Goal: Task Accomplishment & Management: Manage account settings

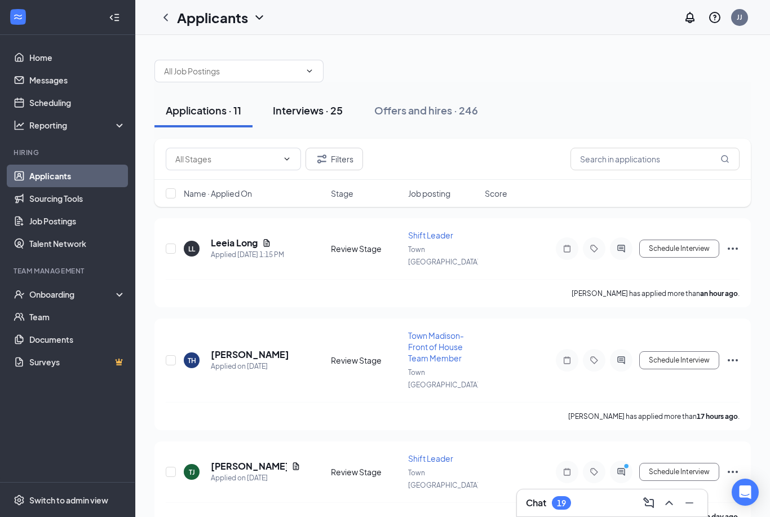
click at [307, 116] on div "Interviews · 25" at bounding box center [308, 110] width 70 height 14
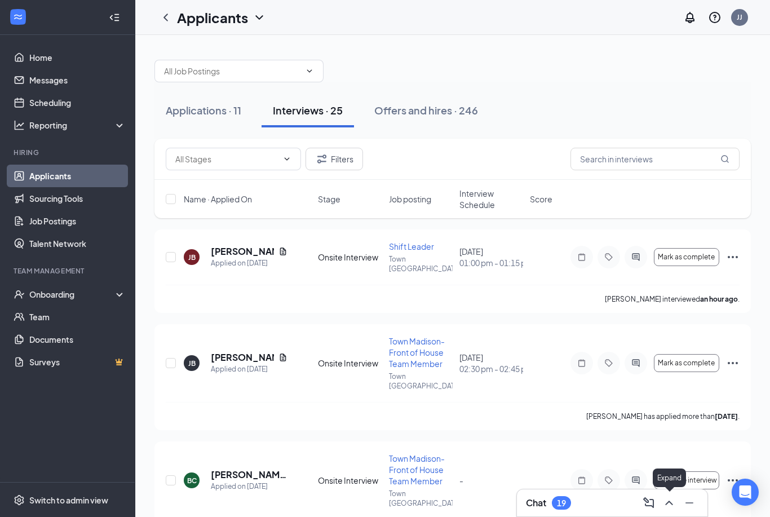
click at [671, 505] on icon "ChevronUp" at bounding box center [669, 503] width 14 height 14
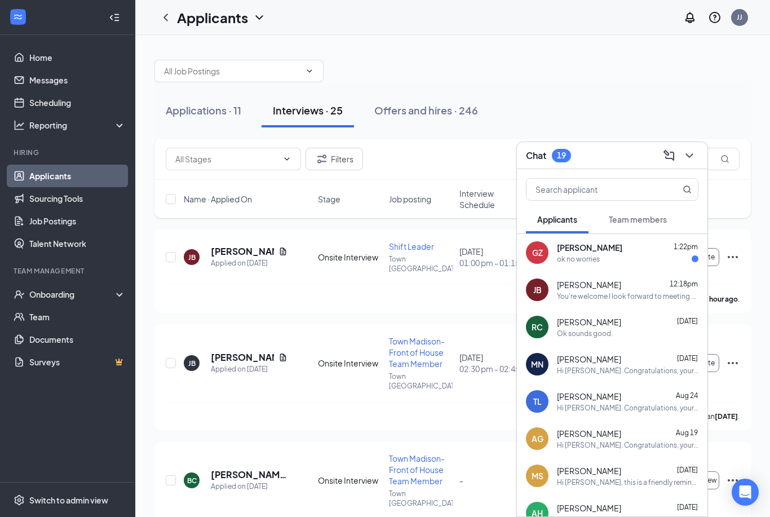
click at [581, 263] on div "ok no worries" at bounding box center [578, 259] width 43 height 10
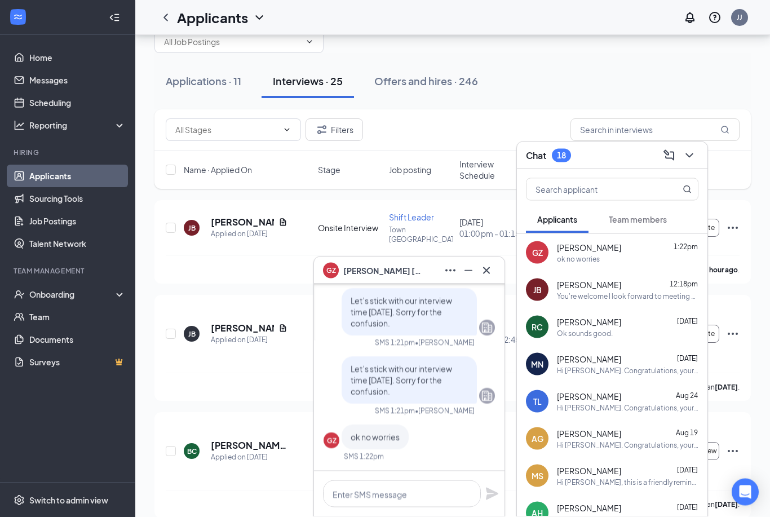
scroll to position [39, 0]
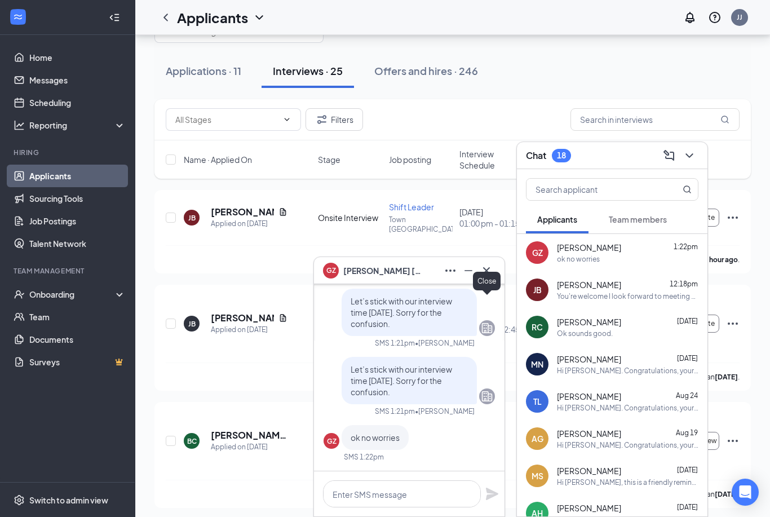
click at [491, 277] on icon "Cross" at bounding box center [487, 271] width 14 height 14
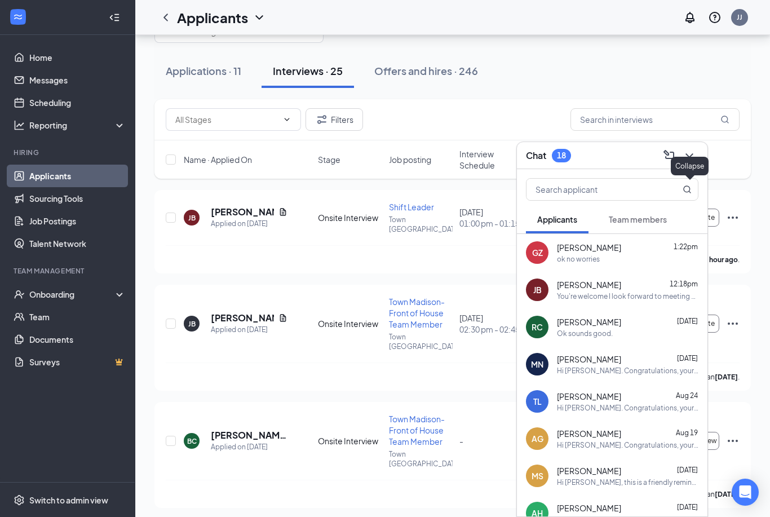
click at [693, 162] on icon "ChevronDown" at bounding box center [690, 156] width 14 height 14
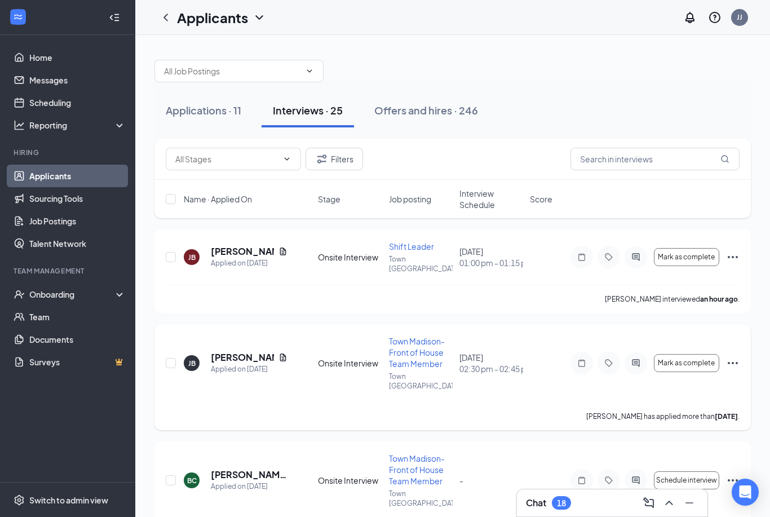
scroll to position [29, 0]
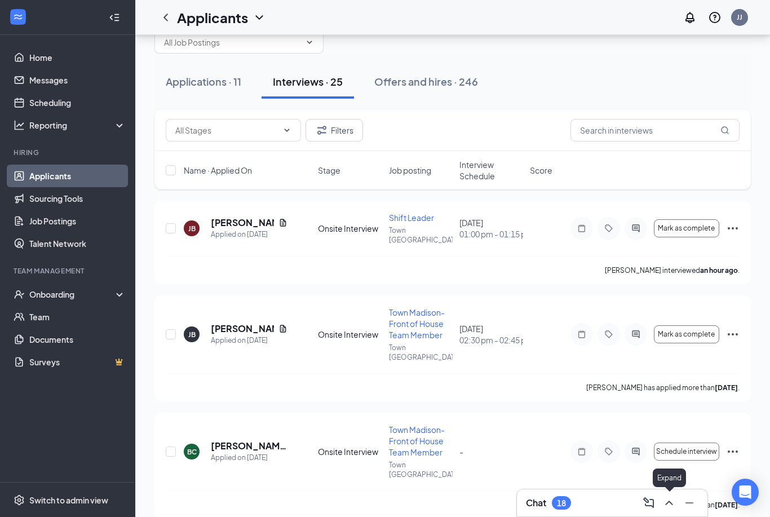
click at [671, 506] on icon "ChevronUp" at bounding box center [669, 503] width 14 height 14
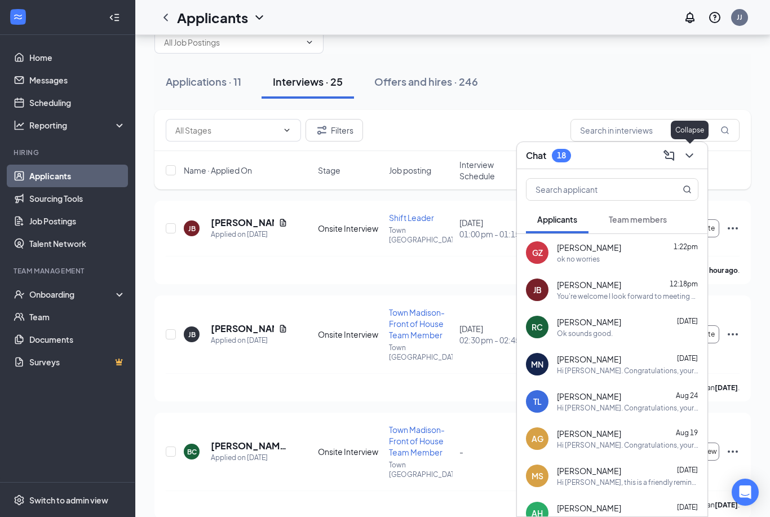
click at [693, 156] on icon "ChevronDown" at bounding box center [690, 156] width 14 height 14
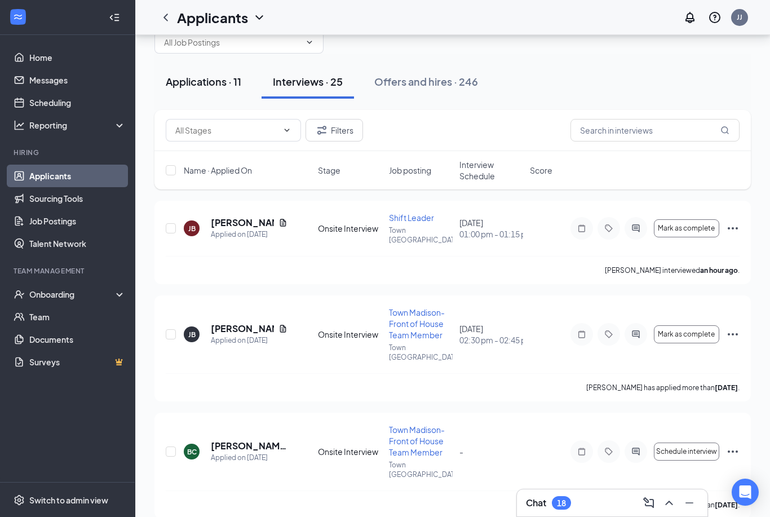
click at [206, 87] on div "Applications · 11" at bounding box center [204, 81] width 76 height 14
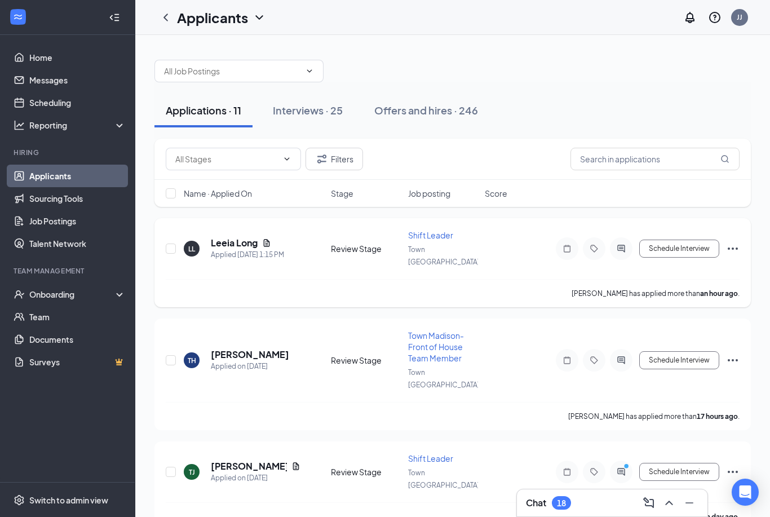
click at [229, 241] on h5 "Leeia Long" at bounding box center [234, 243] width 47 height 12
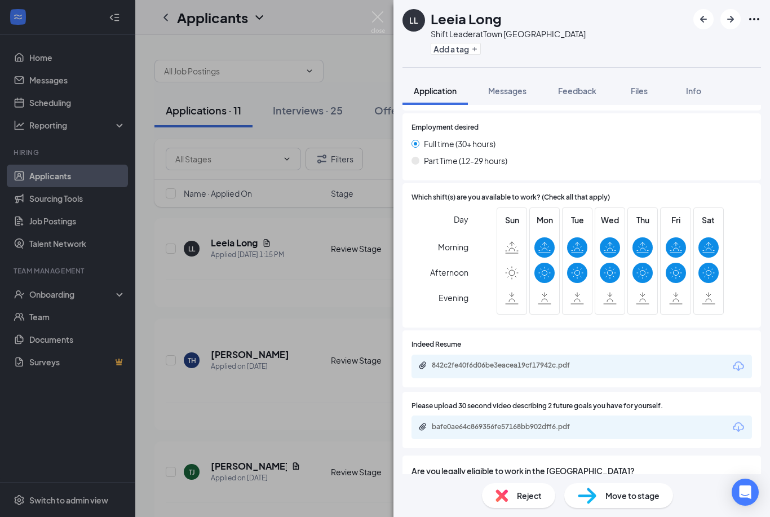
scroll to position [579, 0]
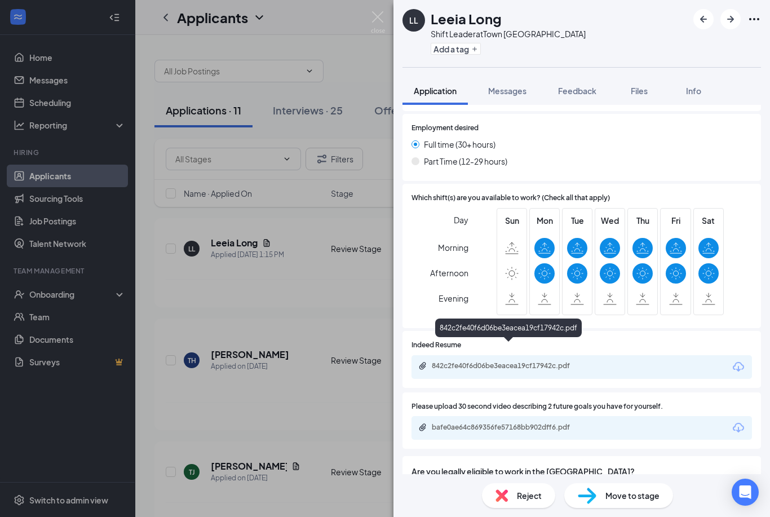
click at [510, 361] on div "842c2fe40f6d06be3eacea19cf17942c.pdf" at bounding box center [511, 365] width 158 height 9
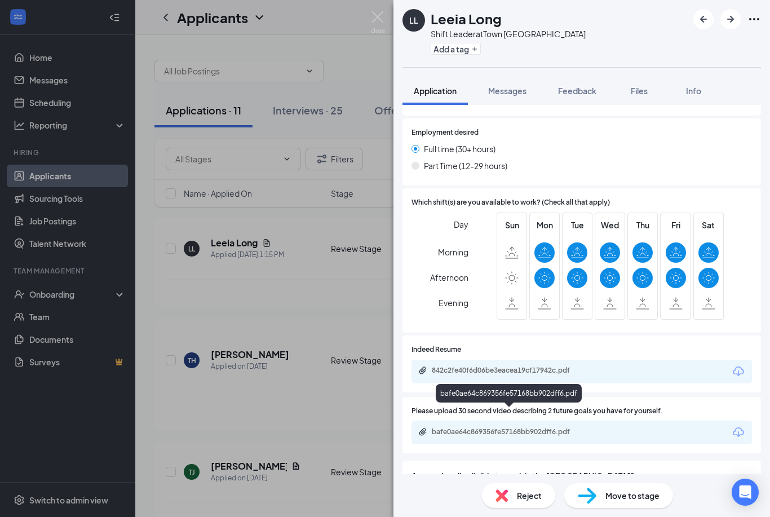
click at [490, 427] on div "bafe0ae64c869356fe57168bb902dff6.pdf" at bounding box center [511, 431] width 158 height 9
click at [379, 20] on img at bounding box center [378, 22] width 14 height 22
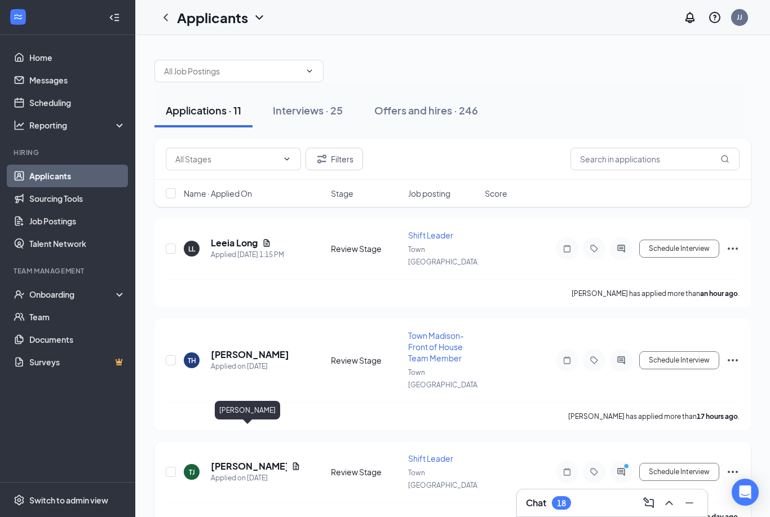
click at [237, 460] on h5 "[PERSON_NAME]" at bounding box center [249, 466] width 76 height 12
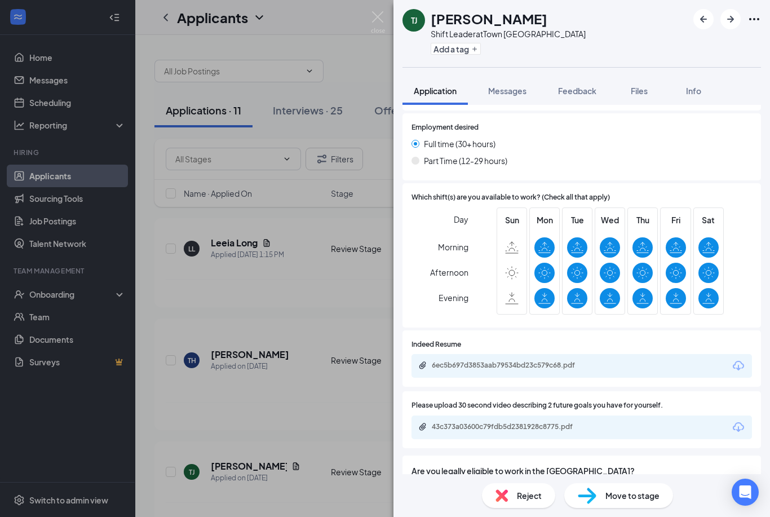
scroll to position [664, 0]
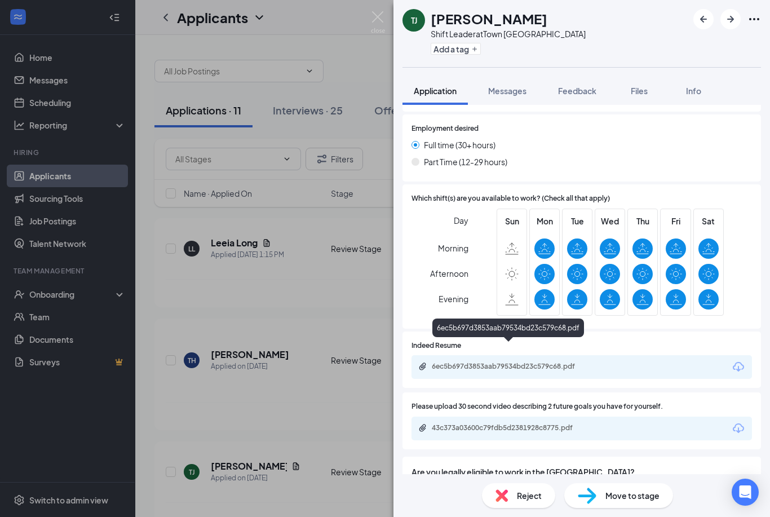
click at [503, 362] on div "6ec5b697d3853aab79534bd23c579c68.pdf" at bounding box center [511, 366] width 158 height 9
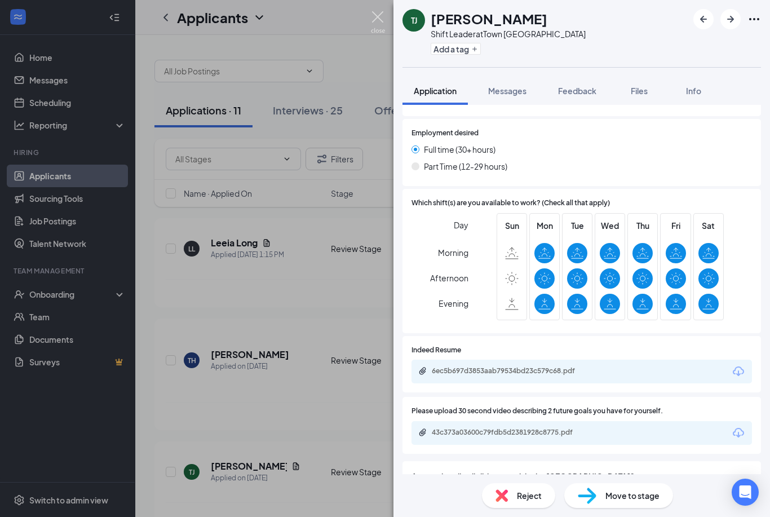
click at [377, 20] on img at bounding box center [378, 22] width 14 height 22
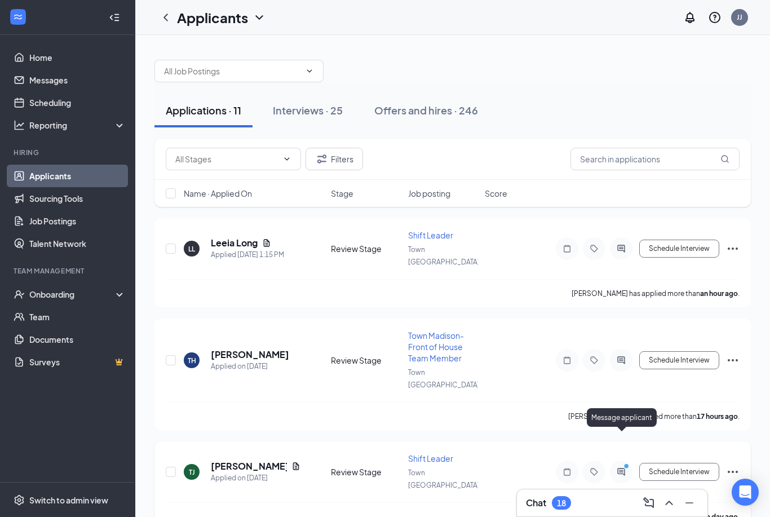
click at [621, 467] on icon "ActiveChat" at bounding box center [621, 471] width 14 height 9
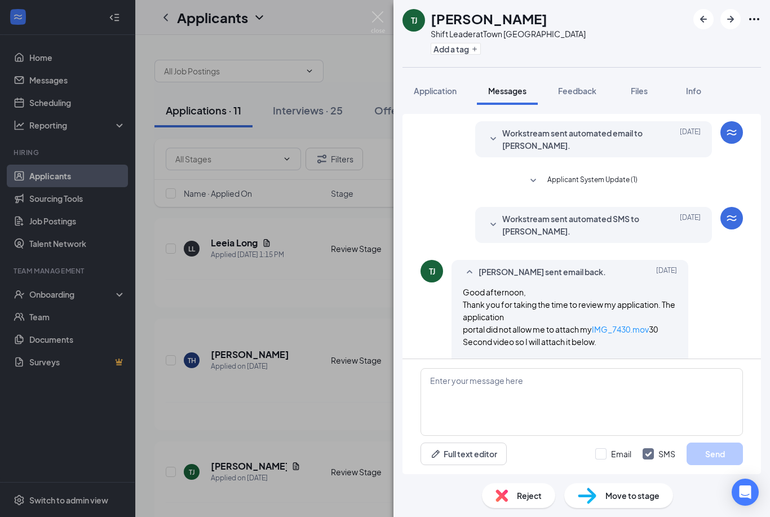
scroll to position [36, 0]
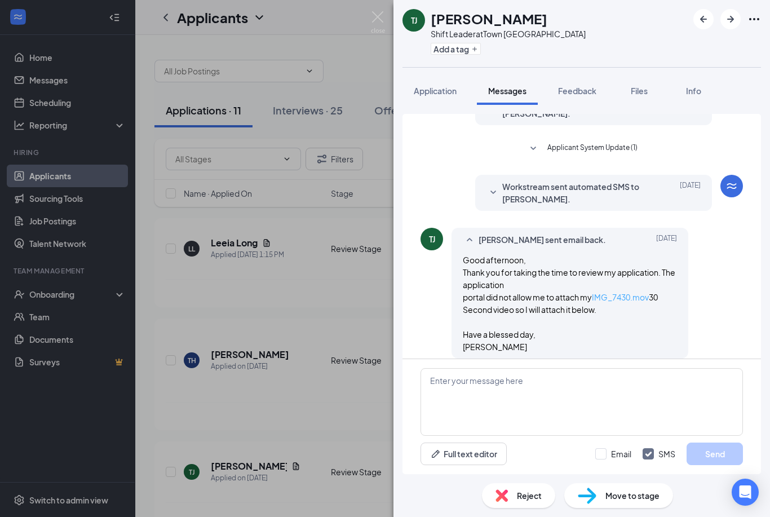
click at [592, 292] on link "IMG_7430.mov" at bounding box center [620, 297] width 57 height 10
click at [374, 22] on img at bounding box center [378, 22] width 14 height 22
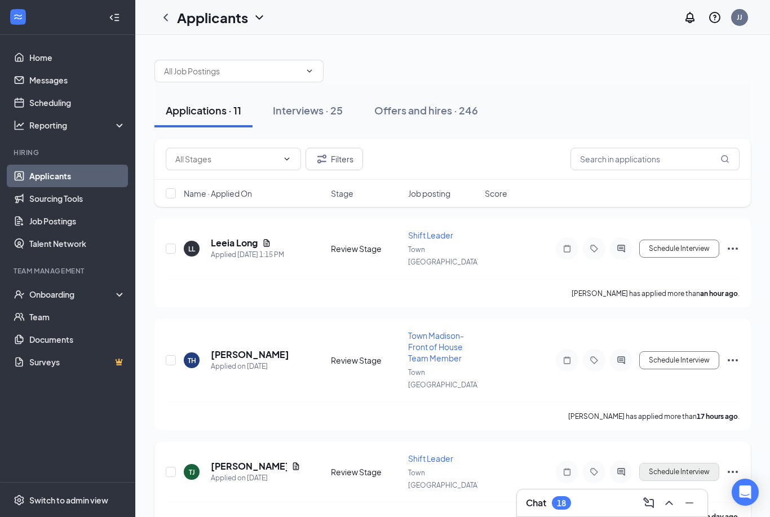
click at [673, 463] on button "Schedule Interview" at bounding box center [679, 472] width 80 height 18
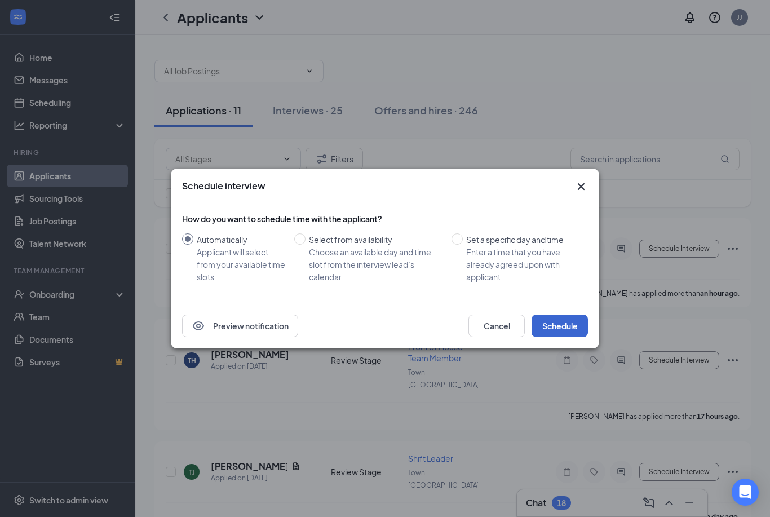
click at [566, 327] on button "Schedule" at bounding box center [560, 326] width 56 height 23
click at [581, 188] on icon "Cross" at bounding box center [581, 187] width 14 height 14
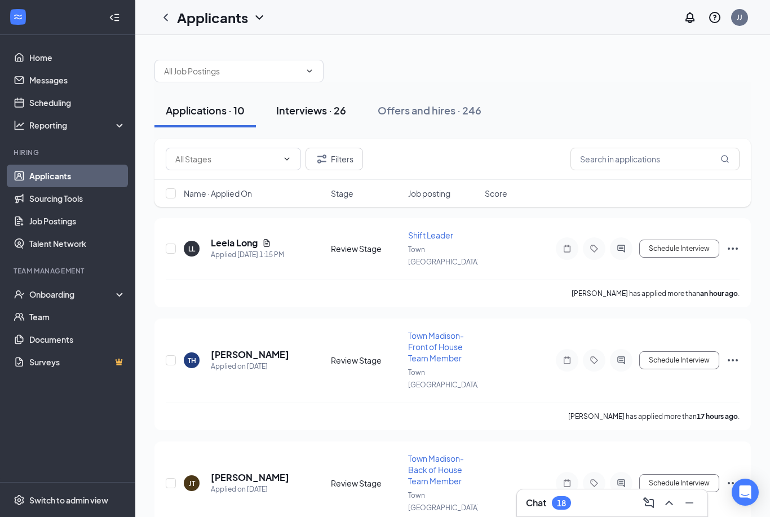
click at [315, 109] on div "Interviews · 26" at bounding box center [311, 110] width 70 height 14
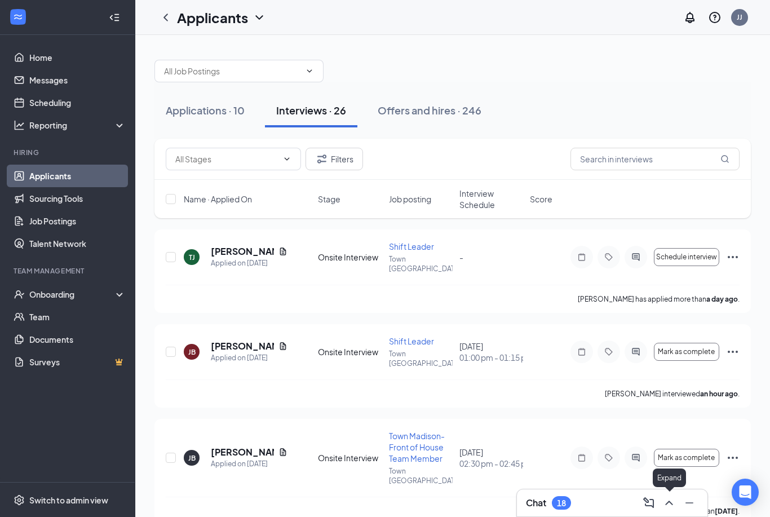
click at [670, 507] on icon "ChevronUp" at bounding box center [669, 503] width 14 height 14
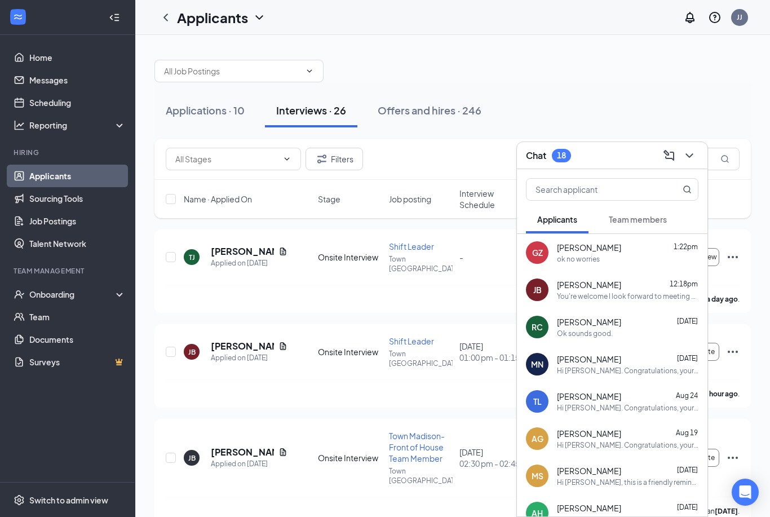
click at [587, 334] on div "Ok sounds good." at bounding box center [585, 334] width 56 height 10
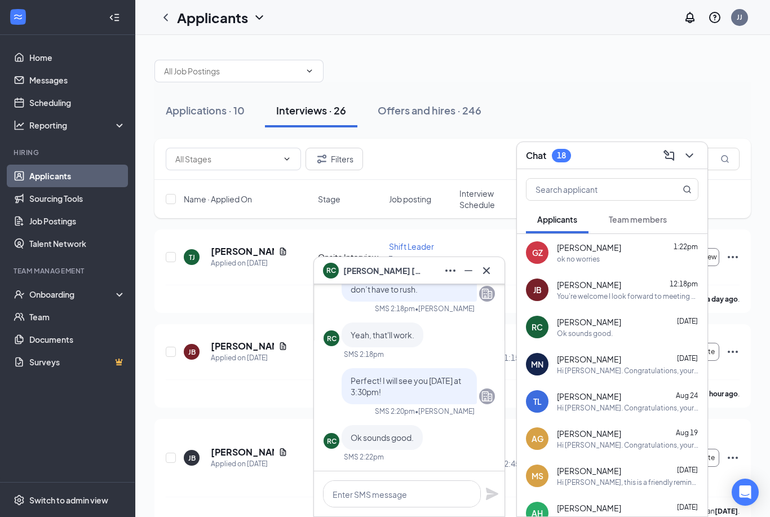
click at [599, 256] on div "ok no worries" at bounding box center [628, 259] width 142 height 10
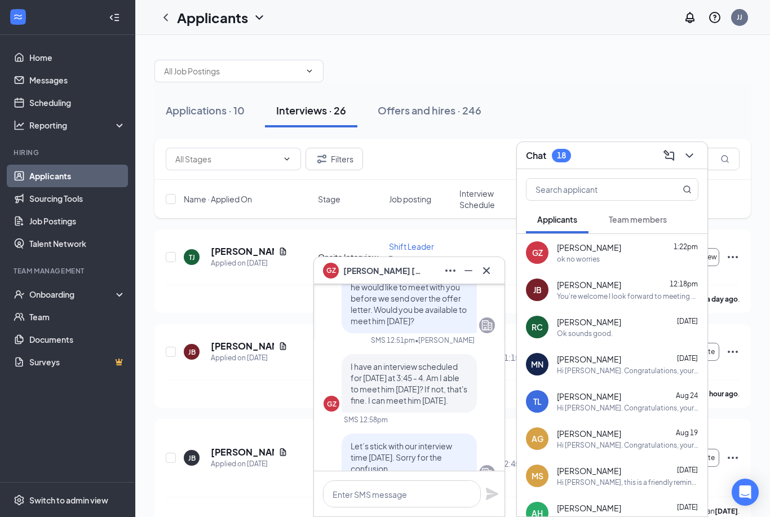
scroll to position [-132, 0]
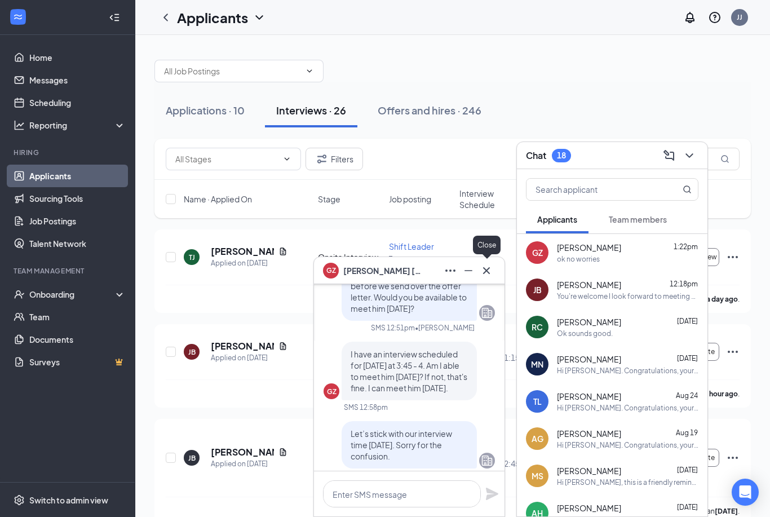
click at [492, 274] on icon "Cross" at bounding box center [487, 271] width 14 height 14
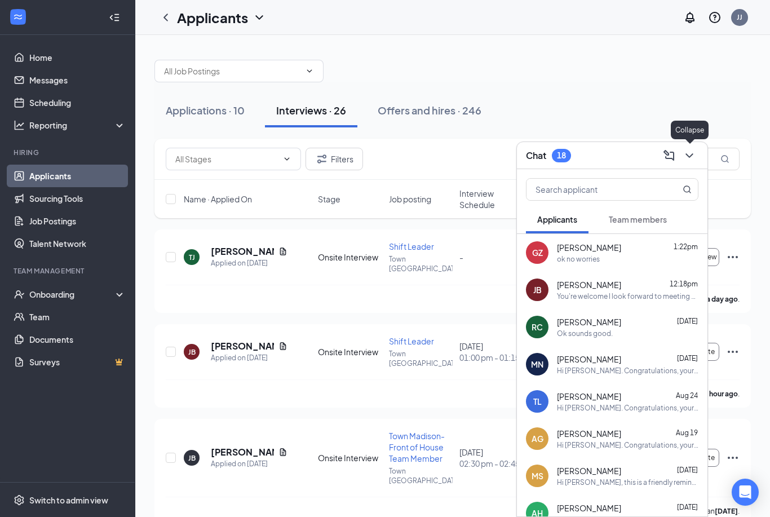
click at [694, 160] on icon "ChevronDown" at bounding box center [690, 156] width 14 height 14
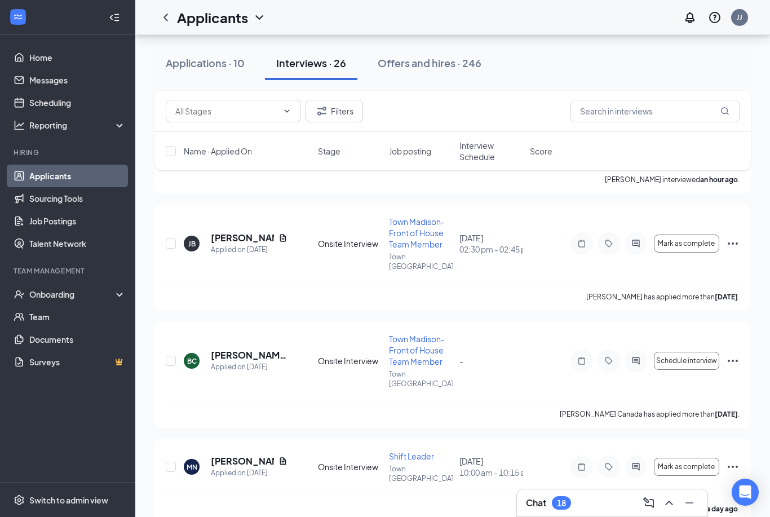
scroll to position [0, 0]
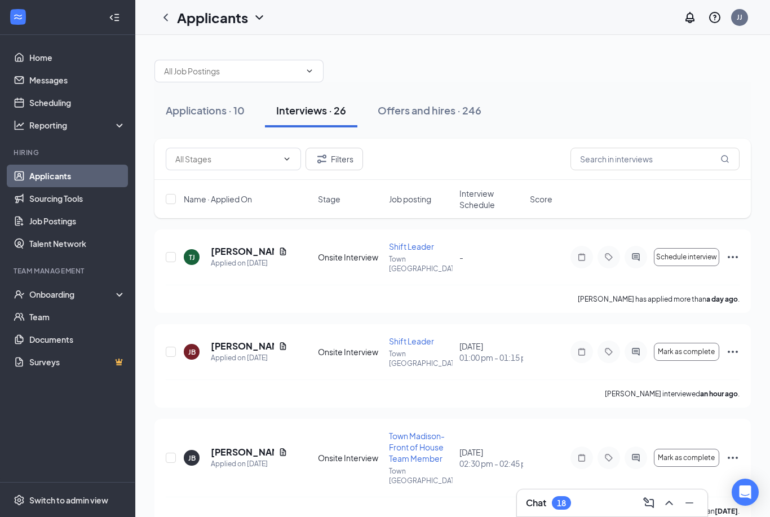
click at [668, 505] on icon "ChevronUp" at bounding box center [669, 503] width 14 height 14
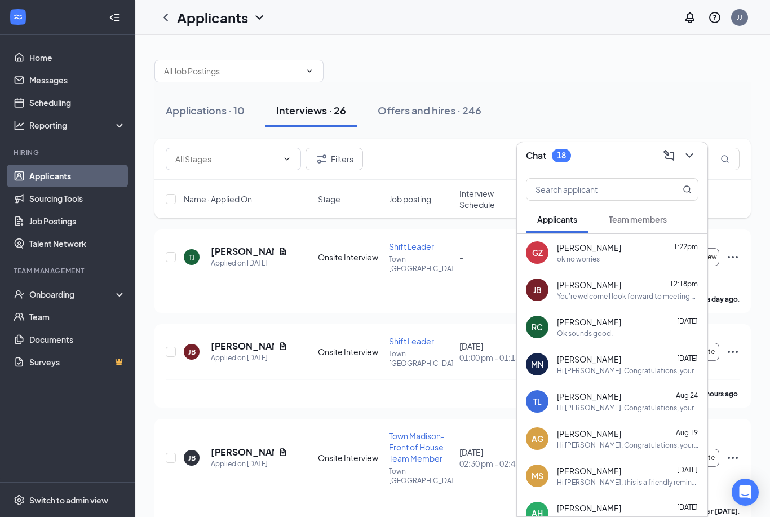
click at [621, 223] on span "Team members" at bounding box center [638, 219] width 58 height 10
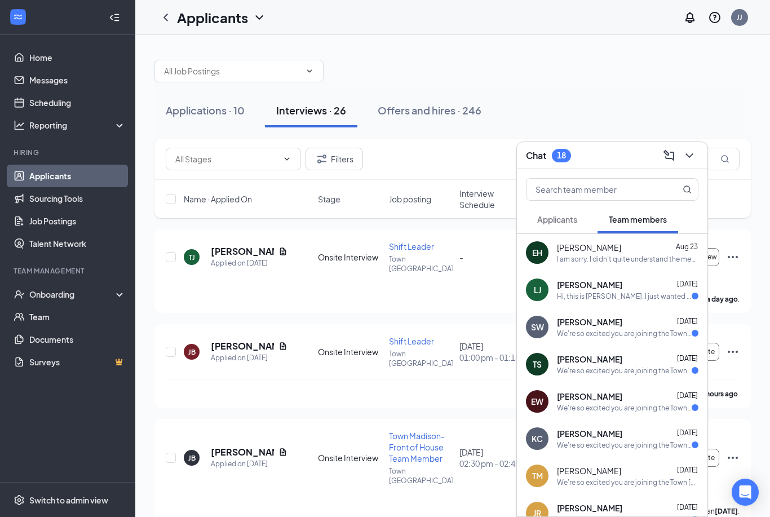
click at [580, 333] on div "We're so excited you are joining the Town Madison Chick-fil-Ateam ! Do you know…" at bounding box center [624, 334] width 135 height 10
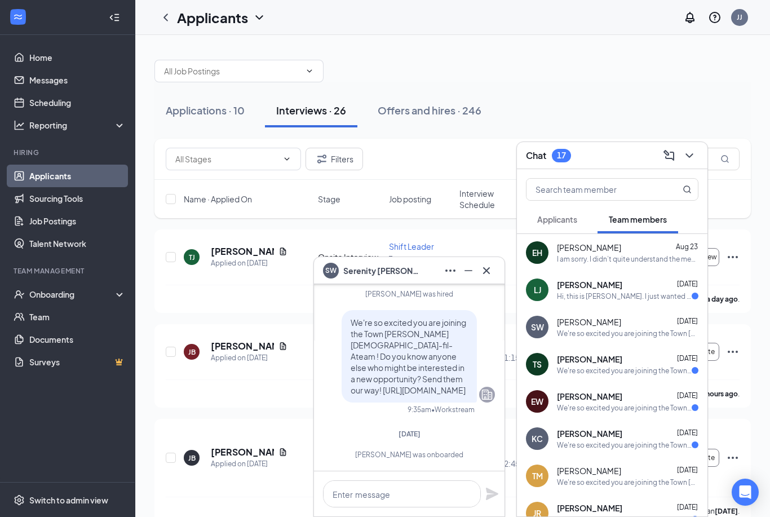
click at [578, 368] on div "We're so excited you are joining the Town Madison Chick-fil-Ateam ! Do you know…" at bounding box center [624, 371] width 135 height 10
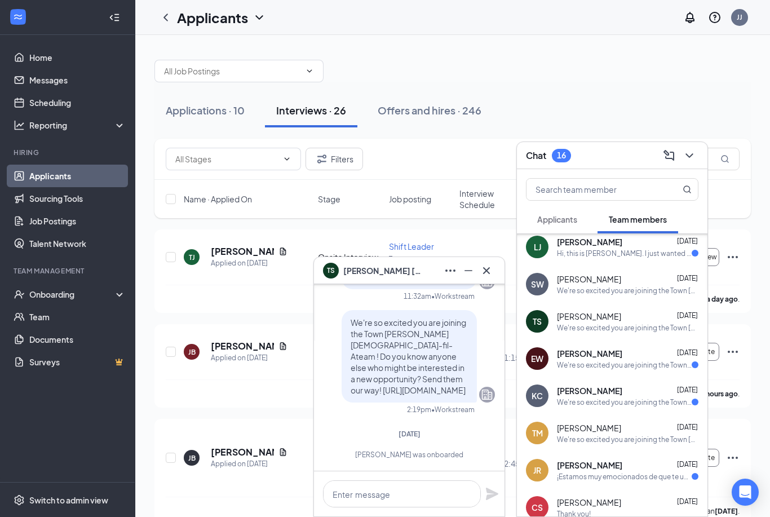
scroll to position [62, 0]
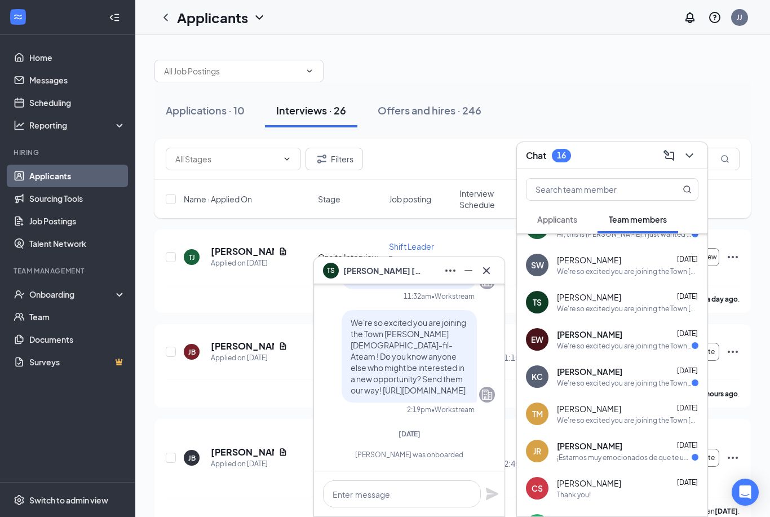
click at [577, 339] on span "Emma Ward" at bounding box center [589, 334] width 65 height 11
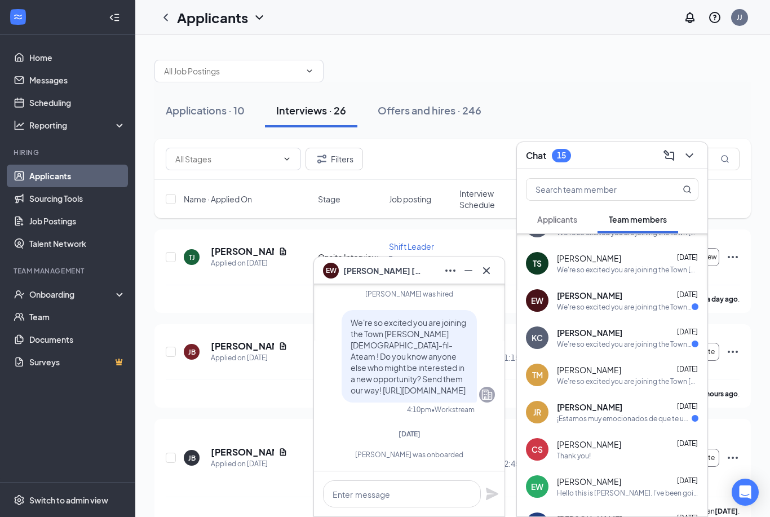
scroll to position [112, 0]
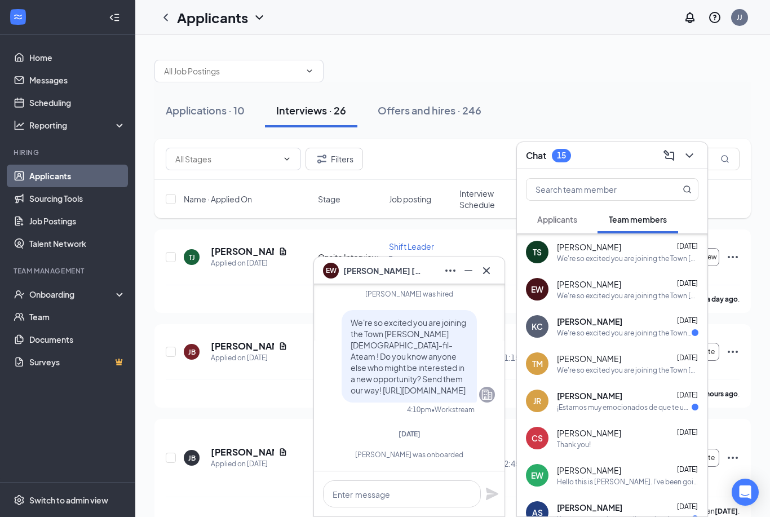
click at [578, 331] on div "We're so excited you are joining the Town Madison Chick-fil-Ateam ! Do you know…" at bounding box center [624, 333] width 135 height 10
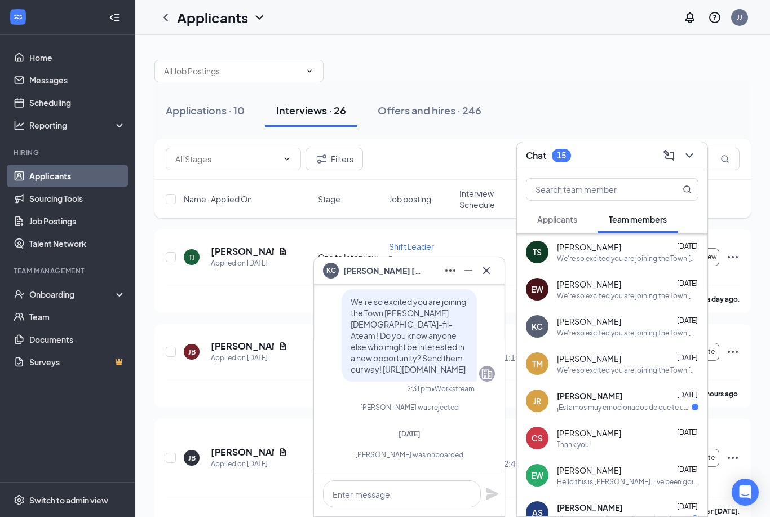
click at [591, 406] on div "¡Estamos muy emocionados de que te unas al equipo de Town Madison Chick-fil-A! …" at bounding box center [624, 408] width 135 height 10
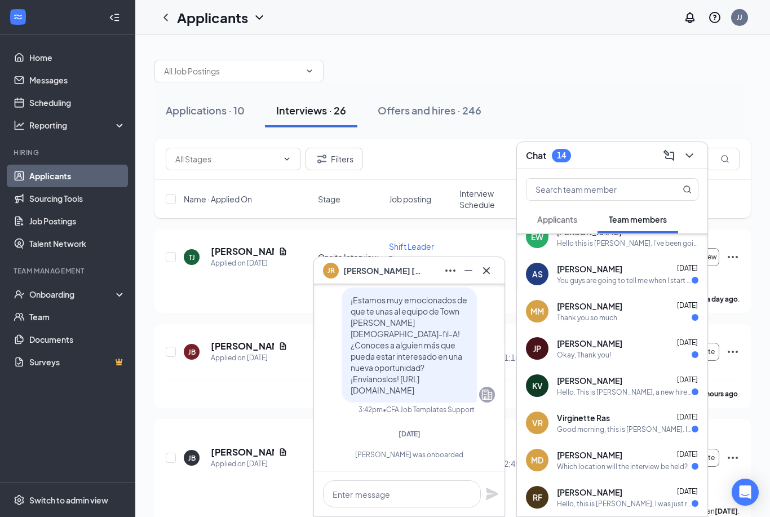
scroll to position [348, 0]
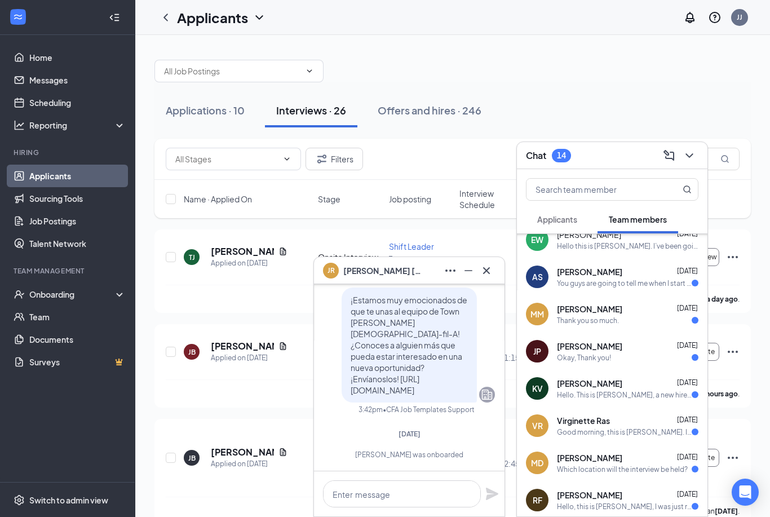
click at [593, 282] on div "You guys are going to tell me when I start after seeing the application" at bounding box center [624, 283] width 135 height 10
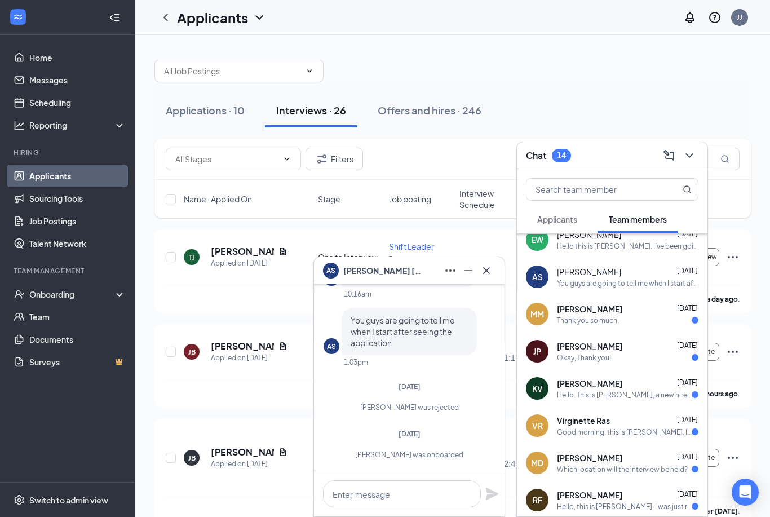
click at [594, 316] on div "Thank you so much." at bounding box center [588, 321] width 62 height 10
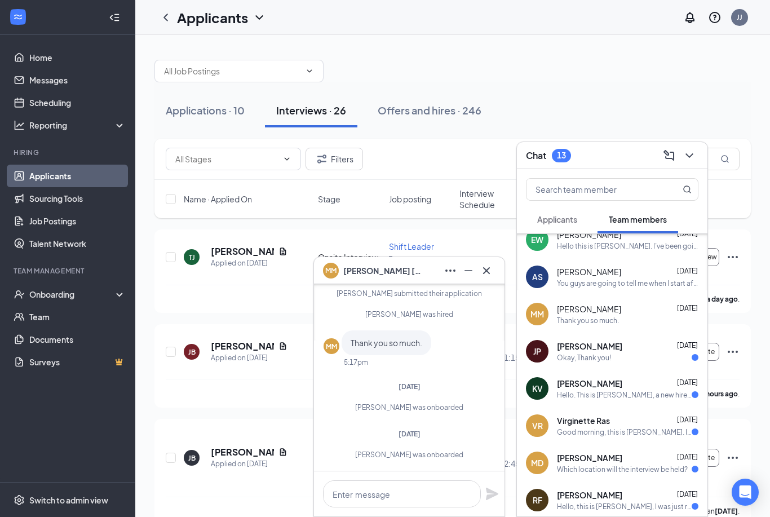
click at [589, 353] on div "Okay, Thank you!" at bounding box center [584, 358] width 54 height 10
click at [583, 397] on div "Hello. This is Kevin Velazquez, a new hire. I was wondering what time will orie…" at bounding box center [624, 395] width 135 height 10
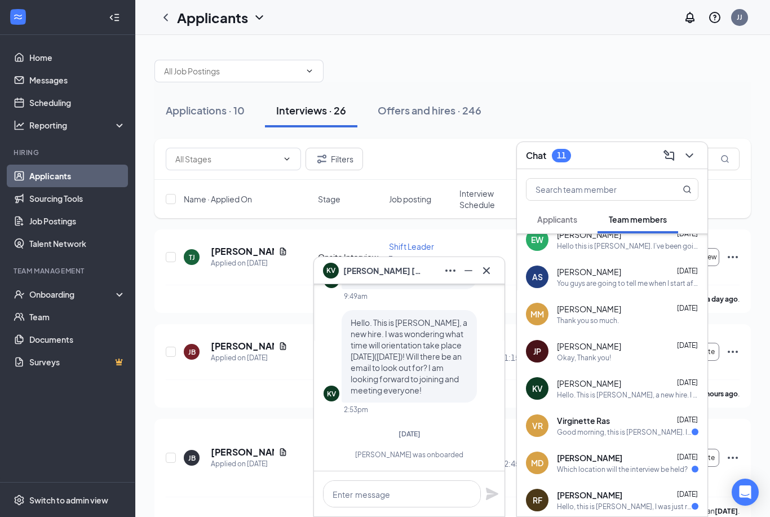
click at [583, 427] on div "Good morning, this is Virginette. I just arrived for the orientation at 9am. Th…" at bounding box center [624, 432] width 135 height 10
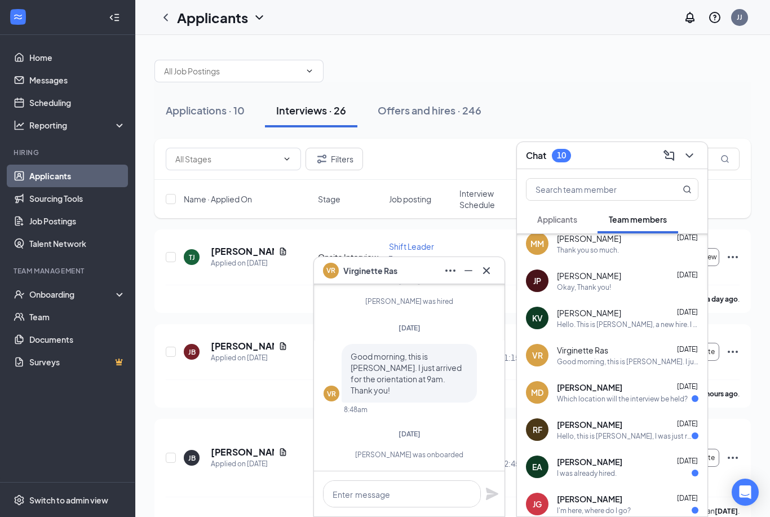
scroll to position [422, 0]
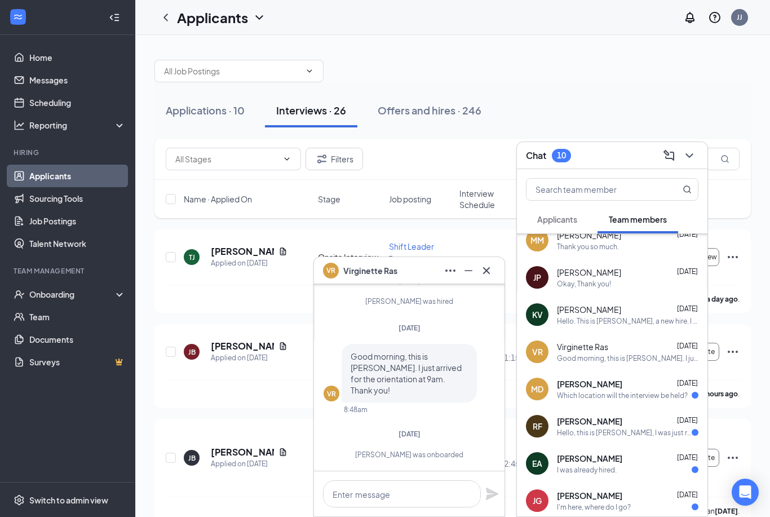
click at [582, 397] on div "Which location will the interview be held?" at bounding box center [622, 396] width 131 height 10
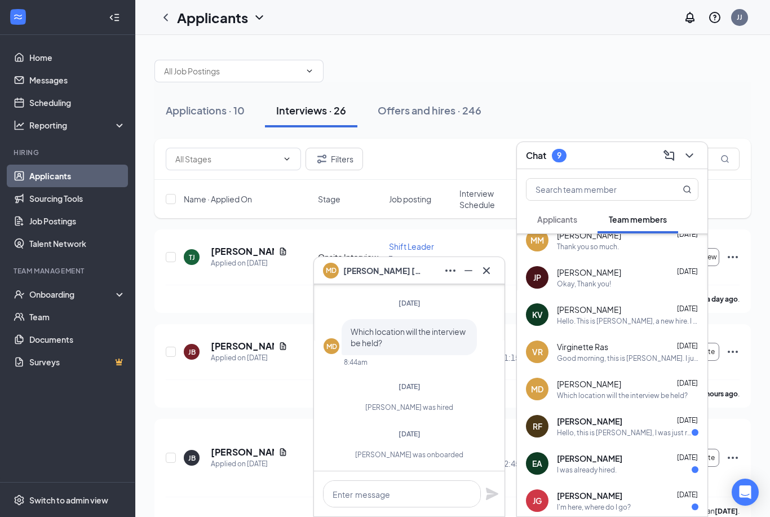
click at [583, 420] on span "Riley Flynn" at bounding box center [589, 420] width 65 height 11
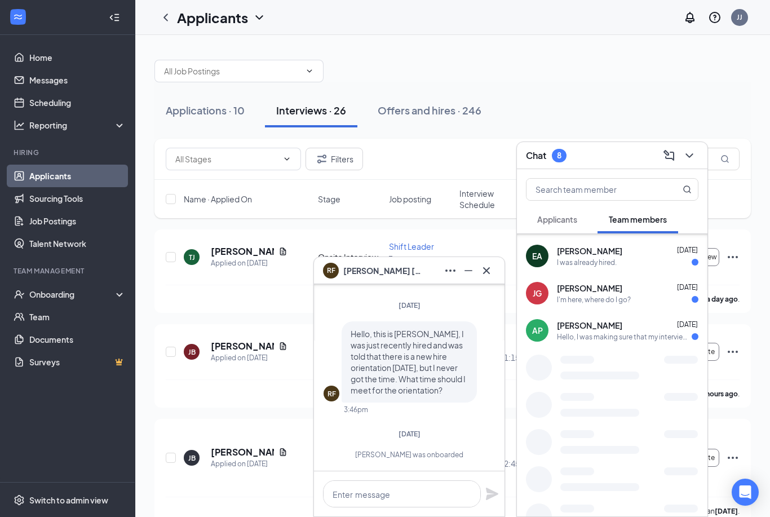
scroll to position [644, 0]
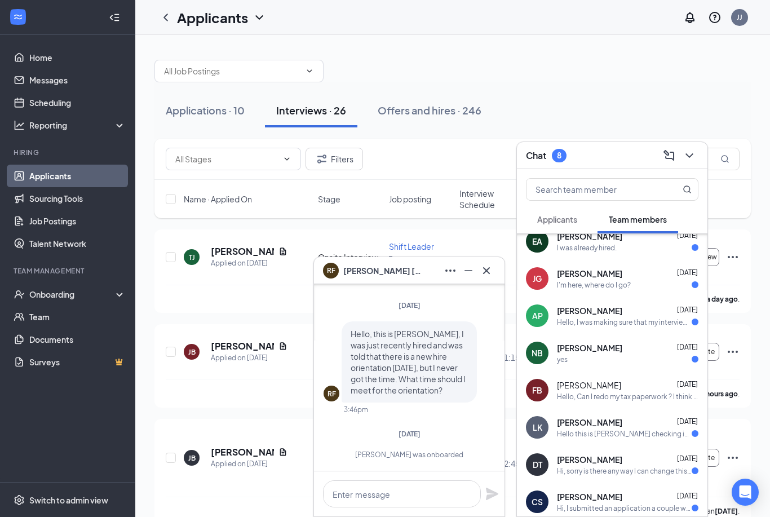
click at [577, 321] on div "Hello, I was making sure that my interview is for the town madison location. Is…" at bounding box center [624, 322] width 135 height 10
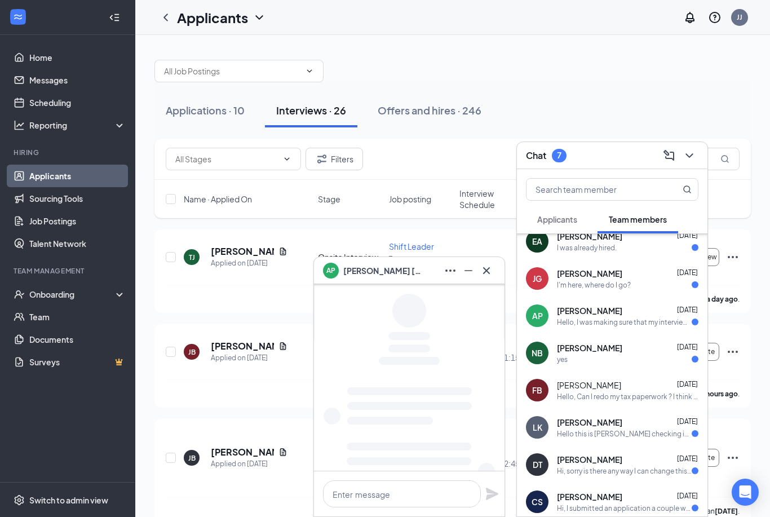
scroll to position [626, 0]
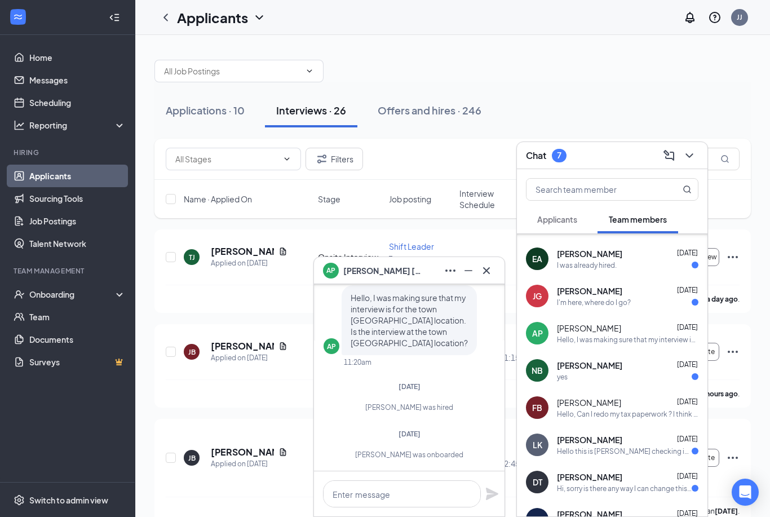
click at [577, 306] on div "I'm here, where do I go?" at bounding box center [594, 303] width 74 height 10
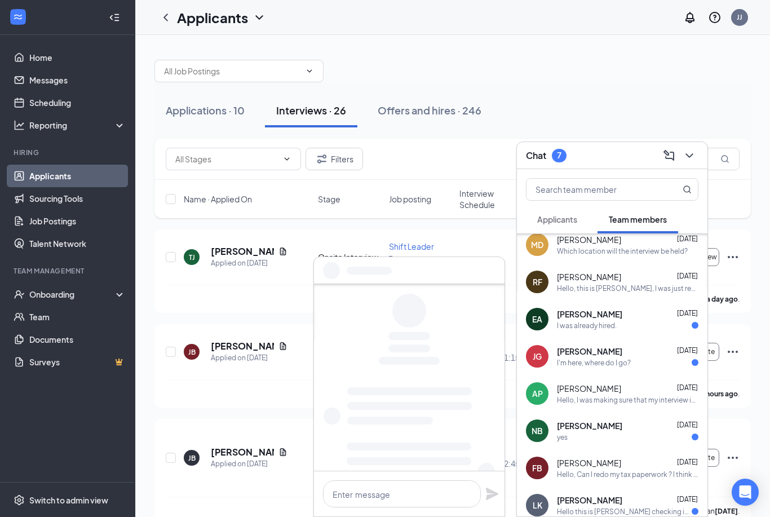
scroll to position [561, 0]
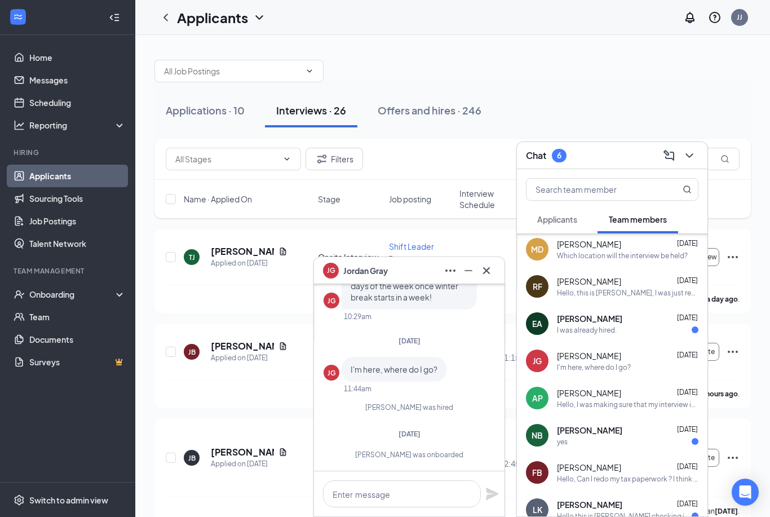
click at [578, 321] on span "Emily Aery" at bounding box center [589, 318] width 65 height 11
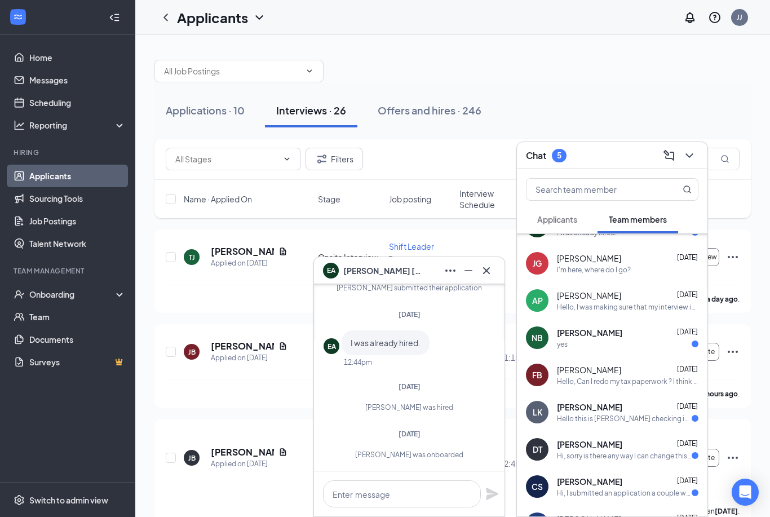
scroll to position [674, 0]
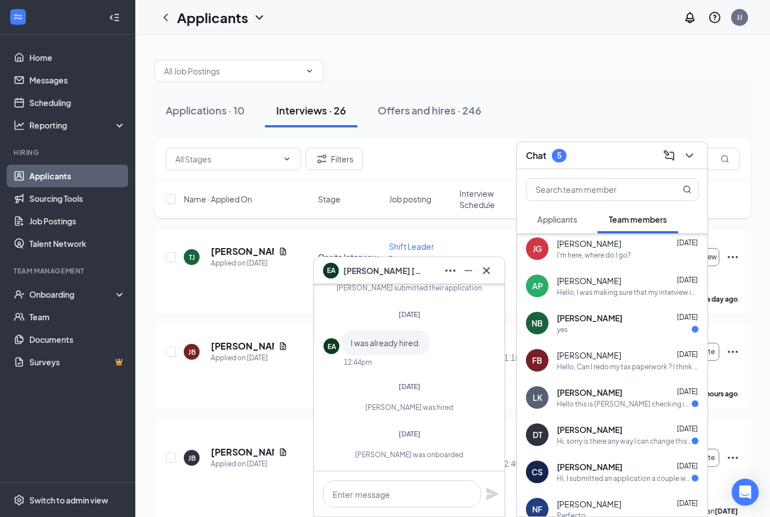
click at [578, 322] on span "Nolan Boateng" at bounding box center [589, 317] width 65 height 11
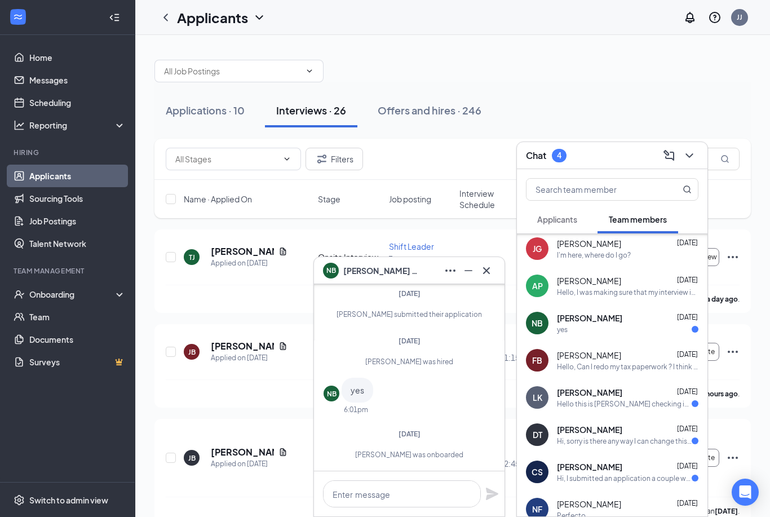
click at [589, 396] on span "Lawrence Kogo" at bounding box center [589, 392] width 65 height 11
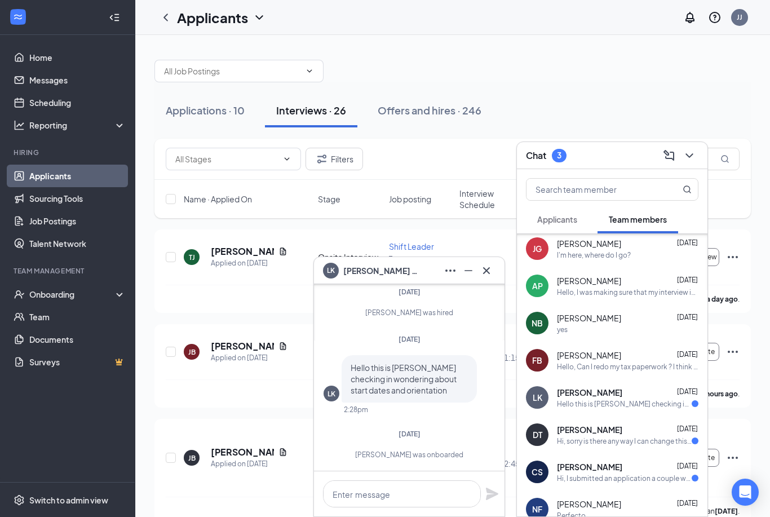
click at [593, 437] on div "Hi, sorry is there any way I can change this to front of house !!" at bounding box center [624, 441] width 135 height 10
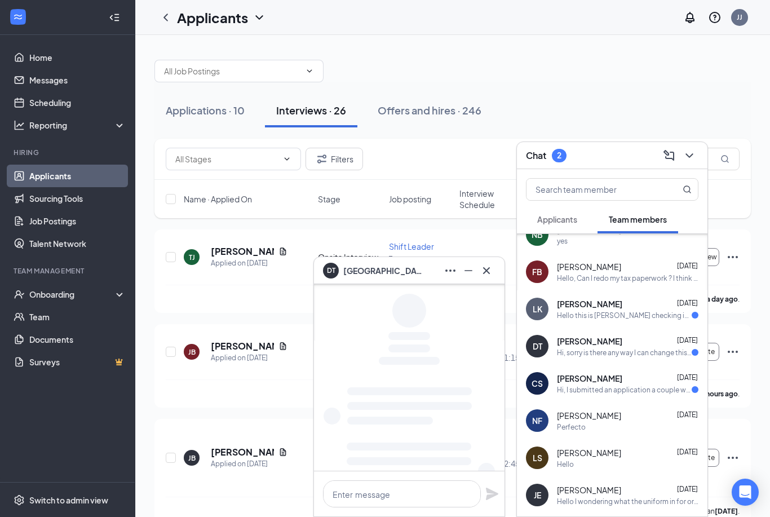
scroll to position [811, 0]
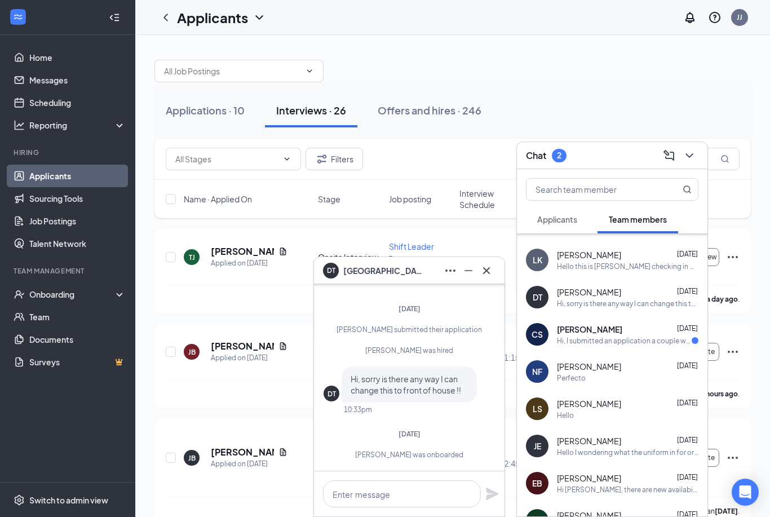
click at [588, 337] on div "Hi, I submitted an application a couple weeks ago and wanted to check to see if…" at bounding box center [624, 341] width 135 height 10
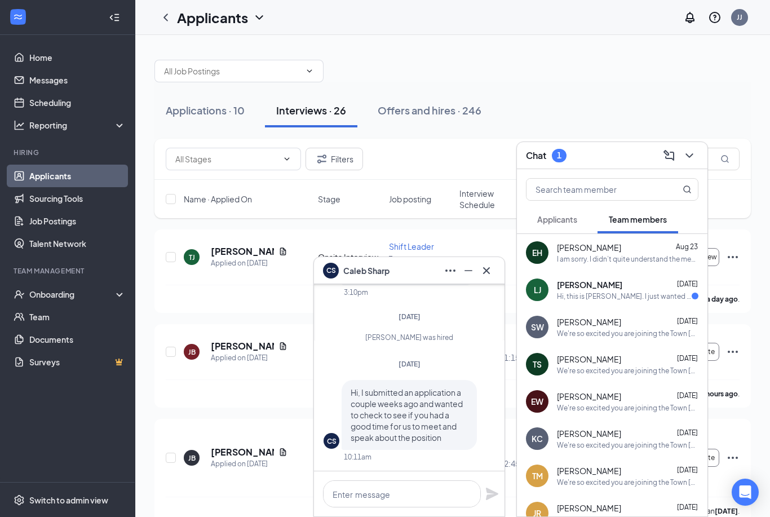
scroll to position [0, 0]
click at [589, 294] on div "Hi, this is Lucas Jarrett. I just wanted to check what time is the orientation …" at bounding box center [624, 296] width 135 height 10
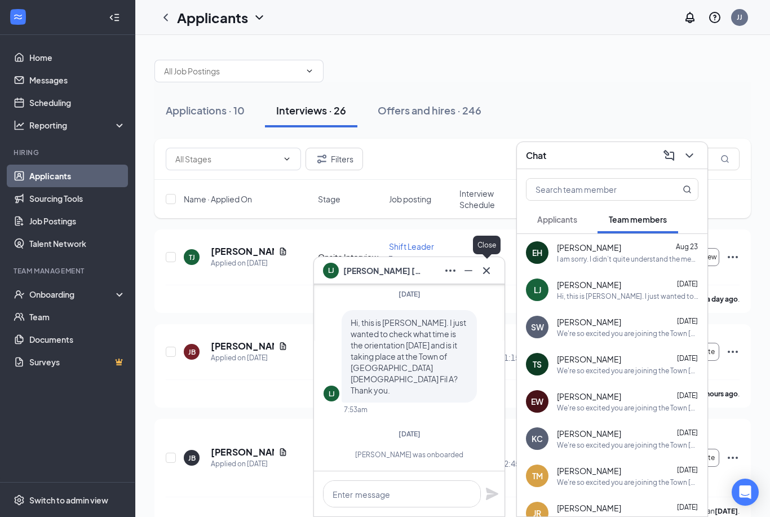
click at [495, 270] on button at bounding box center [486, 271] width 18 height 18
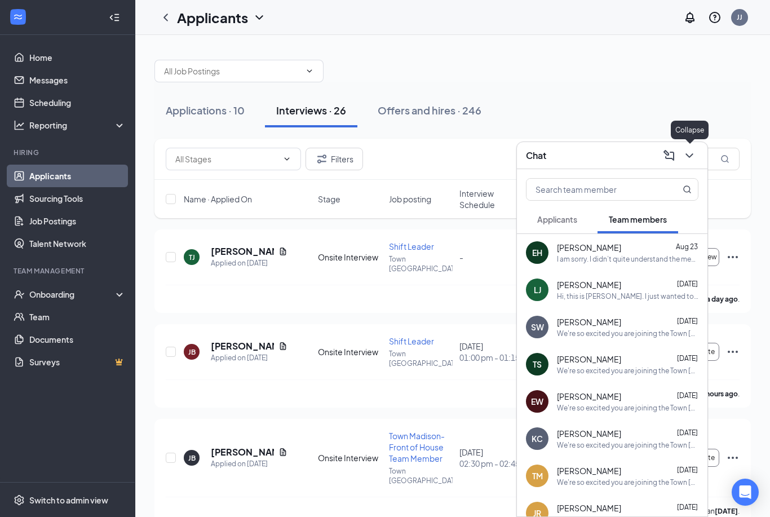
click at [688, 158] on icon "ChevronDown" at bounding box center [690, 156] width 14 height 14
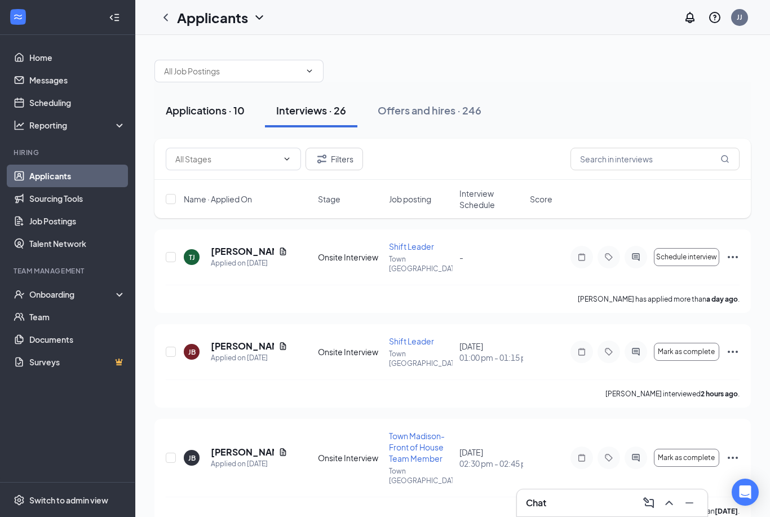
click at [184, 116] on div "Applications · 10" at bounding box center [205, 110] width 79 height 14
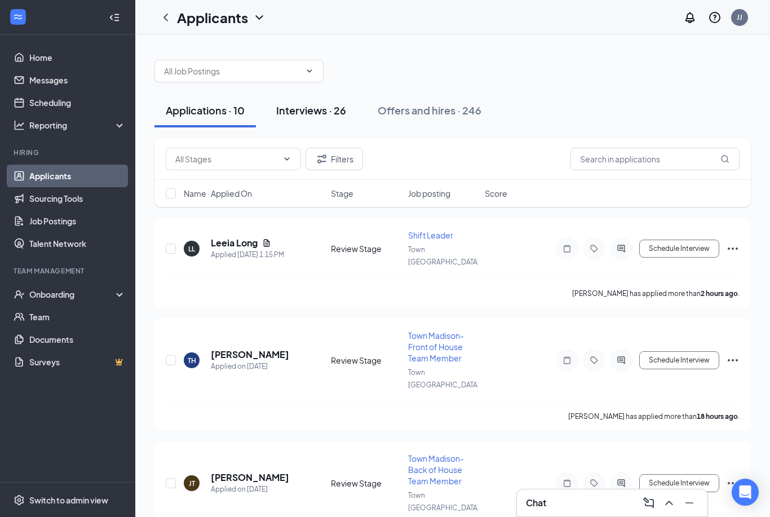
click at [305, 101] on button "Interviews · 26" at bounding box center [311, 111] width 92 height 34
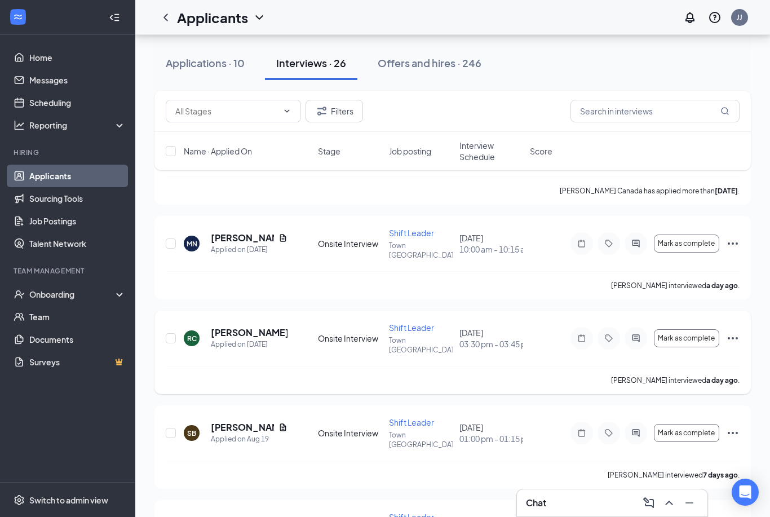
scroll to position [440, 0]
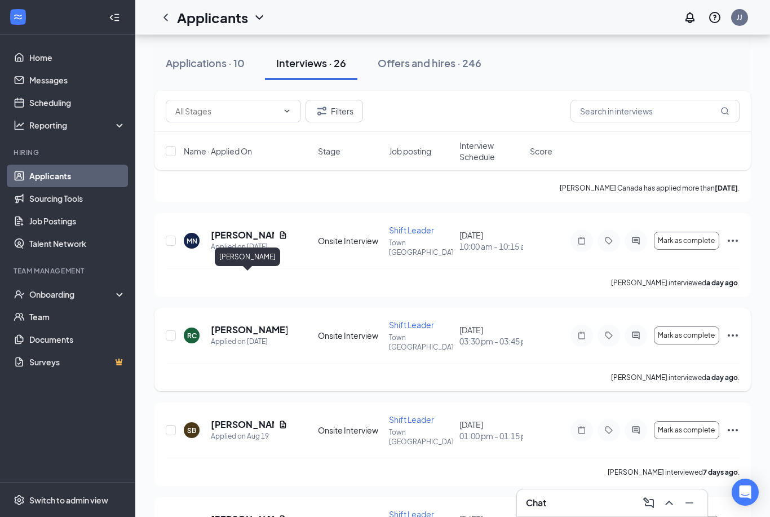
click at [242, 324] on h5 "[PERSON_NAME]" at bounding box center [249, 330] width 77 height 12
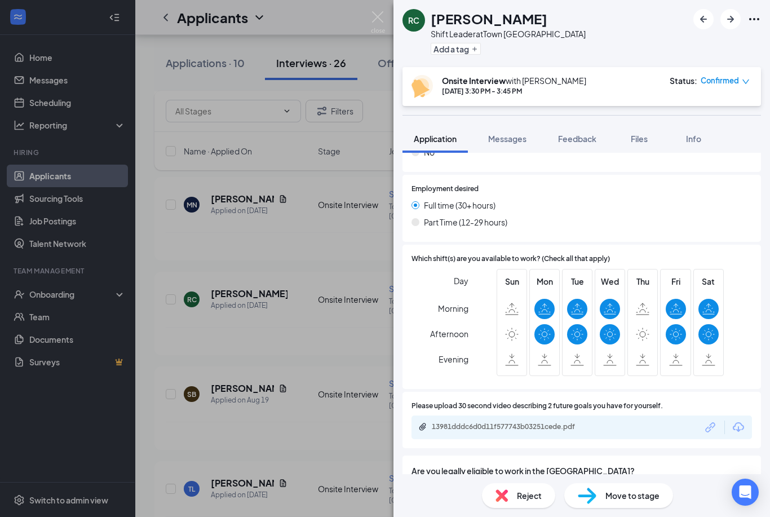
scroll to position [577, 0]
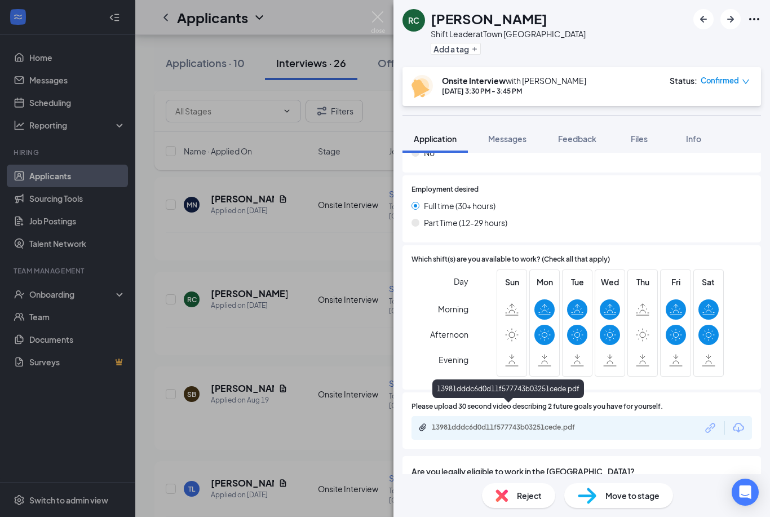
click at [483, 423] on div "13981dddc6d0d11f577743b03251cede.pdf" at bounding box center [511, 427] width 158 height 9
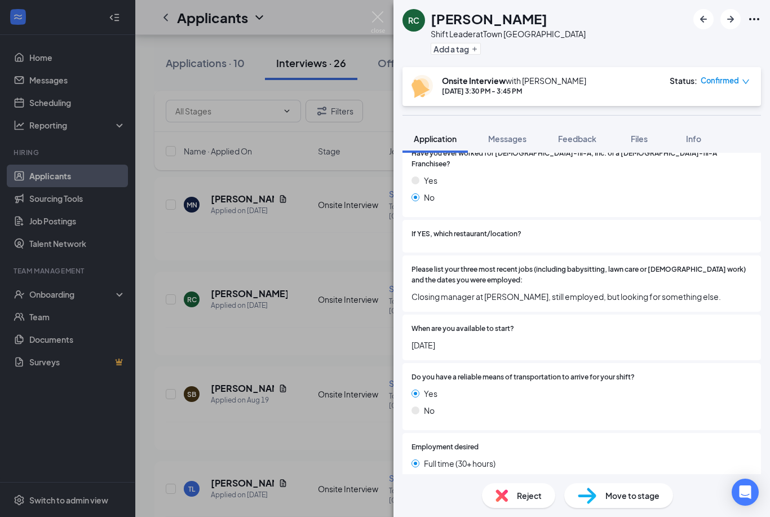
scroll to position [320, 0]
click at [375, 17] on img at bounding box center [378, 22] width 14 height 22
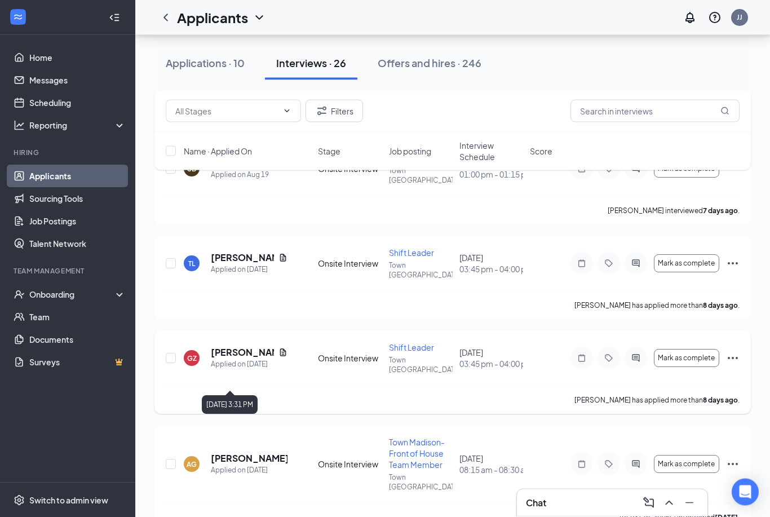
scroll to position [702, 0]
click at [224, 346] on h5 "[PERSON_NAME]" at bounding box center [242, 352] width 63 height 12
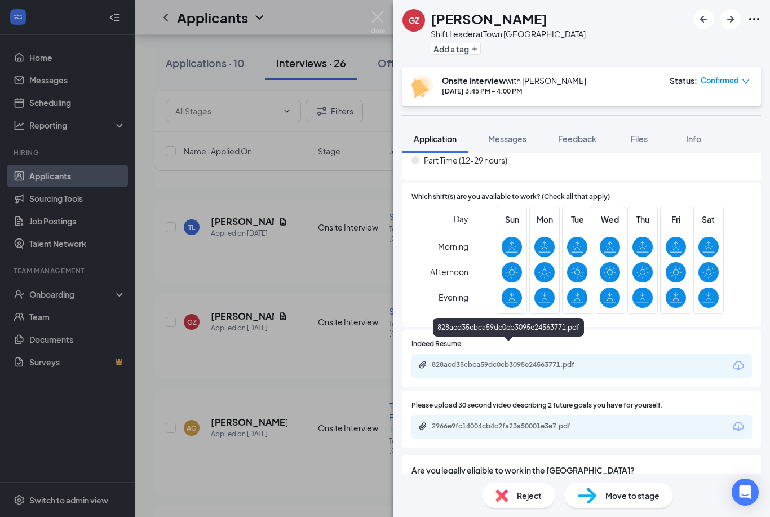
scroll to position [602, 0]
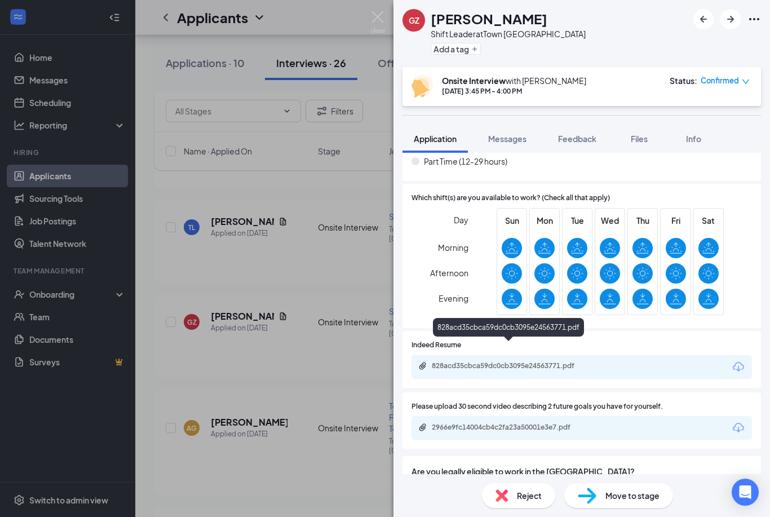
click at [485, 361] on div "828acd35cbca59dc0cb3095e24563771.pdf" at bounding box center [511, 365] width 158 height 9
